Goal: Information Seeking & Learning: Learn about a topic

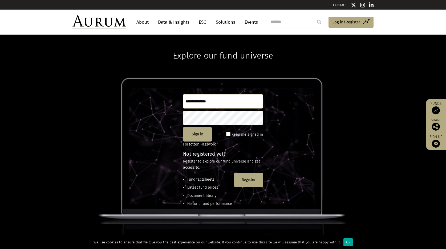
click at [144, 21] on link "About" at bounding box center [143, 22] width 18 height 10
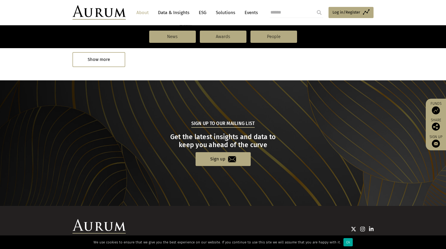
scroll to position [492, 0]
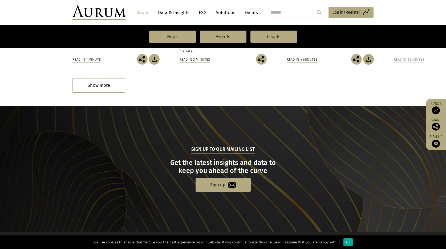
click at [171, 14] on link "Data & Insights" at bounding box center [173, 13] width 37 height 10
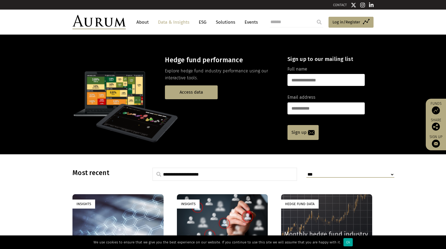
click at [204, 22] on link "ESG" at bounding box center [202, 22] width 13 height 10
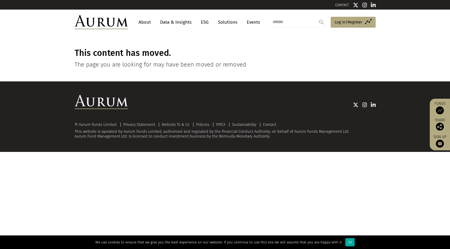
click at [227, 23] on link "Solutions" at bounding box center [227, 22] width 25 height 10
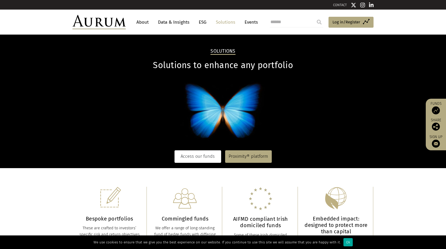
click at [199, 159] on link "Access our funds" at bounding box center [198, 157] width 47 height 12
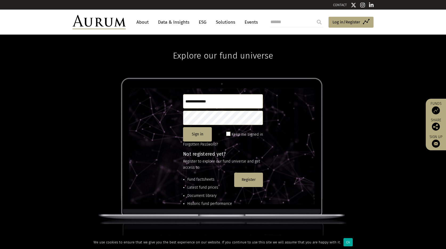
click at [279, 23] on input "search" at bounding box center [296, 22] width 53 height 11
type input "**********"
click at [314, 17] on input "submit" at bounding box center [319, 22] width 11 height 11
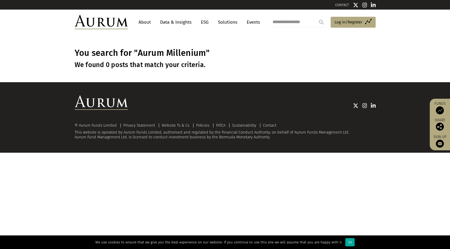
click at [300, 22] on input "**********" at bounding box center [298, 22] width 53 height 11
type input "**********"
click at [316, 17] on input "submit" at bounding box center [321, 22] width 11 height 11
click at [112, 25] on img at bounding box center [101, 22] width 53 height 14
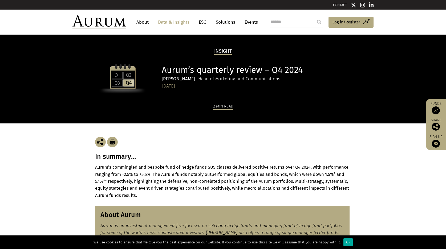
click at [223, 107] on div "2 min read" at bounding box center [223, 106] width 20 height 7
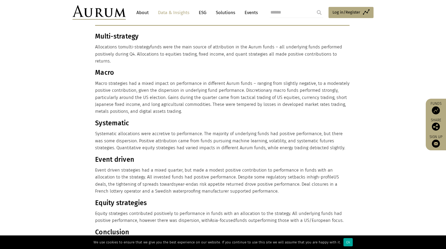
scroll to position [240, 0]
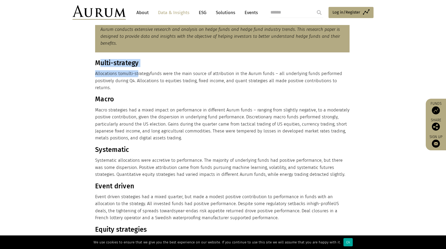
drag, startPoint x: 98, startPoint y: 63, endPoint x: 139, endPoint y: 68, distance: 41.5
click at [139, 68] on div "Multi-strategy Allocations to multi-strategy funds were the main source of attr…" at bounding box center [222, 177] width 254 height 236
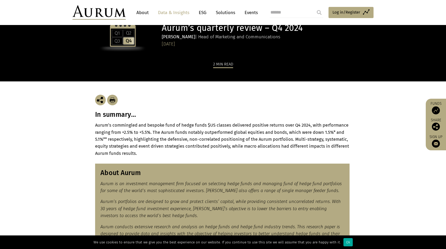
scroll to position [175, 0]
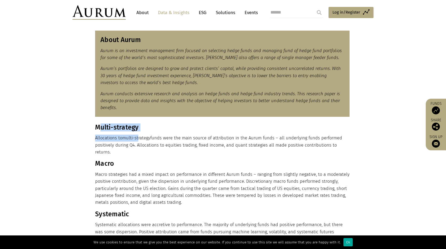
click at [114, 132] on div "Multi-strategy Allocations to multi-strategy funds were the main source of attr…" at bounding box center [222, 242] width 254 height 236
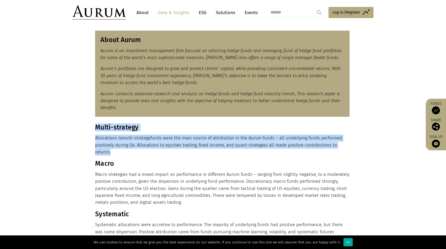
drag, startPoint x: 96, startPoint y: 127, endPoint x: 348, endPoint y: 144, distance: 252.1
click at [348, 144] on div "Multi-strategy Allocations to multi-strategy funds were the main source of attr…" at bounding box center [222, 242] width 254 height 236
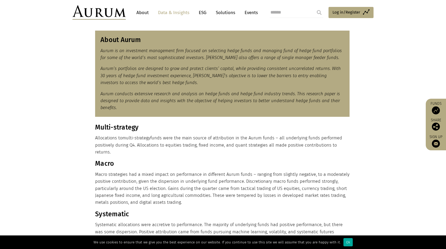
click at [51, 158] on section "Multi-strategy Allocations to multi-strategy funds were the main source of attr…" at bounding box center [223, 245] width 446 height 242
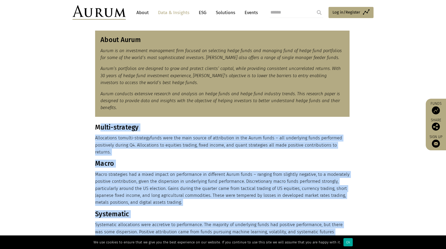
drag, startPoint x: 99, startPoint y: 126, endPoint x: 361, endPoint y: 145, distance: 262.3
click at [361, 145] on section "Multi-strategy Allocations to multi-strategy funds were the main source of attr…" at bounding box center [223, 245] width 446 height 242
click at [119, 138] on p "Allocations to multi-strategy funds were the main source of attribution in the …" at bounding box center [222, 145] width 254 height 21
